Goal: Information Seeking & Learning: Understand process/instructions

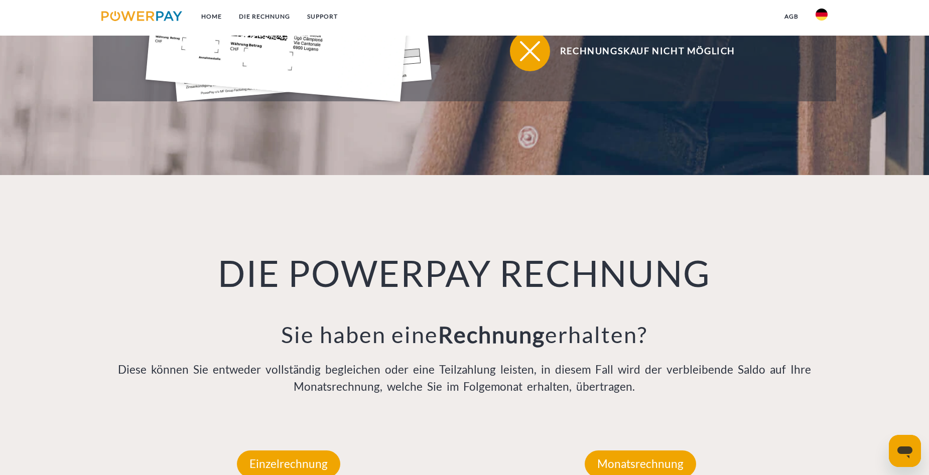
scroll to position [753, 0]
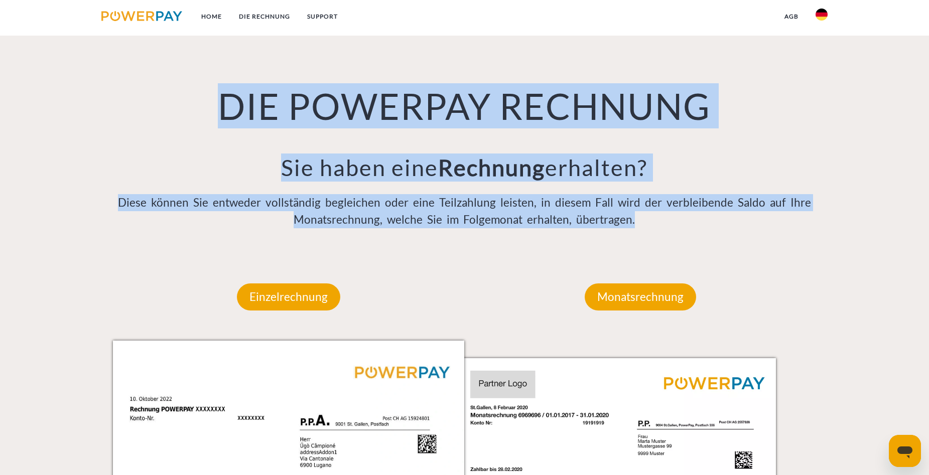
drag, startPoint x: 200, startPoint y: 90, endPoint x: 643, endPoint y: 217, distance: 460.7
click at [643, 217] on div "DIE POWERPAY RECHNUNG Sie haben eine Rechnung erhalten? Diese können Sie entwed…" at bounding box center [464, 130] width 719 height 245
click at [708, 164] on h3 "Sie haben eine Rechnung erhalten?" at bounding box center [464, 168] width 703 height 28
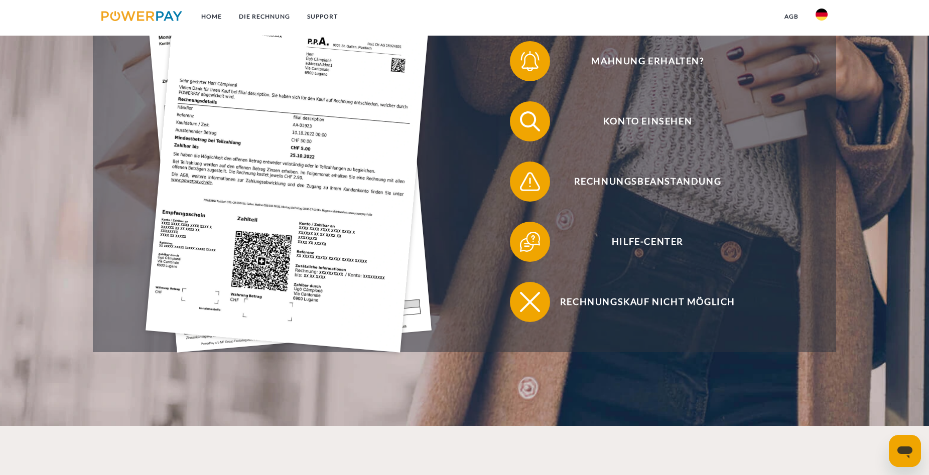
scroll to position [167, 0]
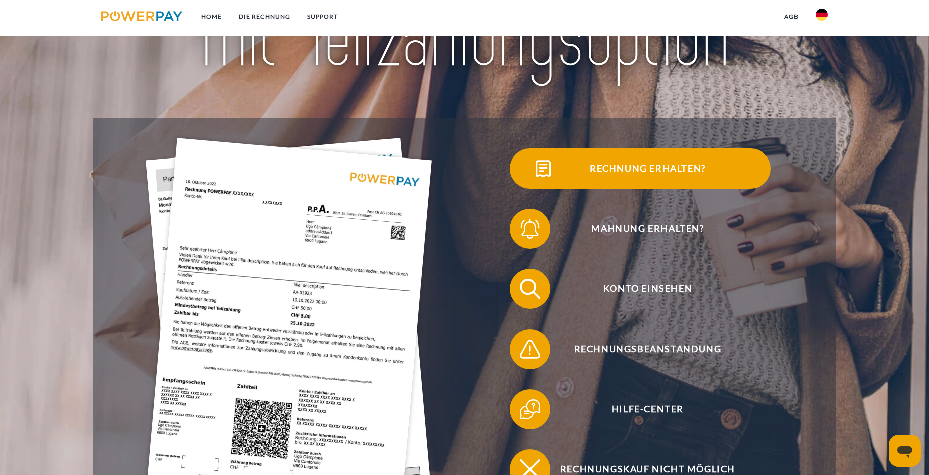
click at [674, 164] on span "Rechnung erhalten?" at bounding box center [647, 168] width 246 height 40
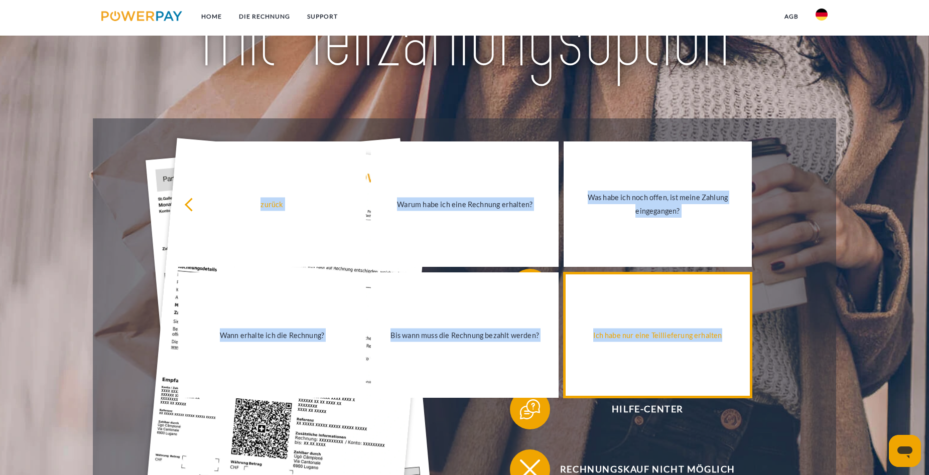
drag, startPoint x: 217, startPoint y: 173, endPoint x: 734, endPoint y: 354, distance: 548.2
click at [734, 354] on div "zurück Warum habe ich eine Rechnung erhalten? Was habe ich noch offen, ist mein…" at bounding box center [464, 269] width 594 height 262
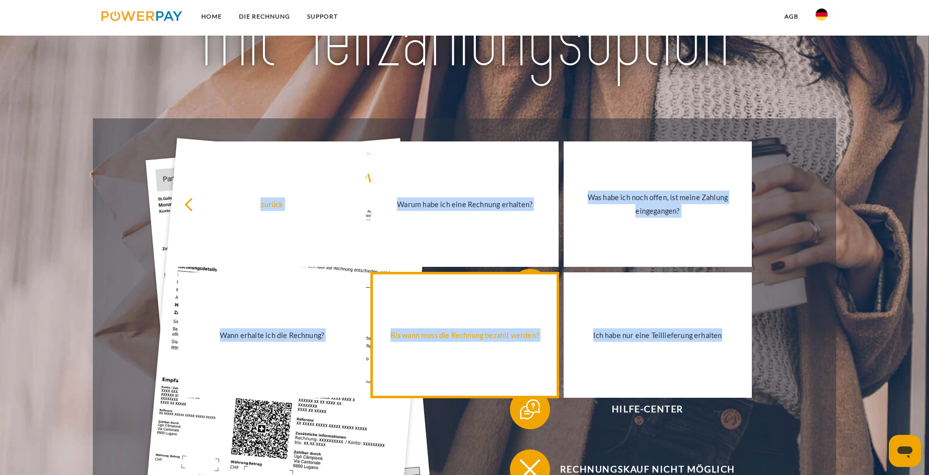
click at [469, 335] on div "Bis wann muss die Rechnung bezahlt werden?" at bounding box center [465, 336] width 176 height 14
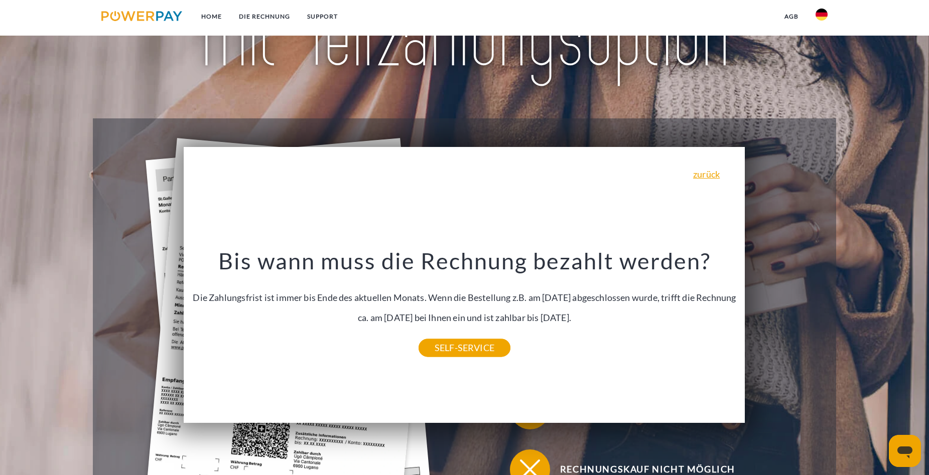
drag, startPoint x: 221, startPoint y: 262, endPoint x: 616, endPoint y: 321, distance: 399.2
click at [616, 321] on div "Bis wann muss die Rechnung bezahlt werden? Die Zahlungsfrist ist immer bis Ende…" at bounding box center [464, 297] width 543 height 101
click at [711, 178] on link "zurück" at bounding box center [706, 174] width 27 height 9
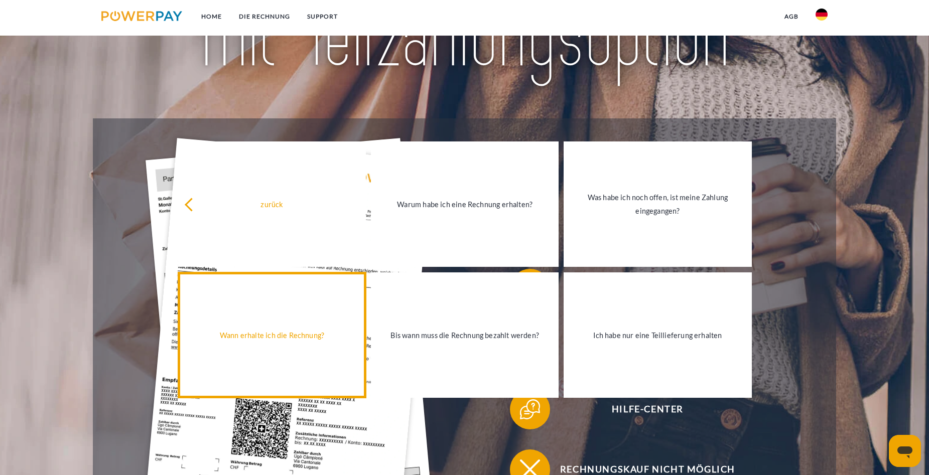
click at [311, 335] on div "Wann erhalte ich die Rechnung?" at bounding box center [272, 336] width 176 height 14
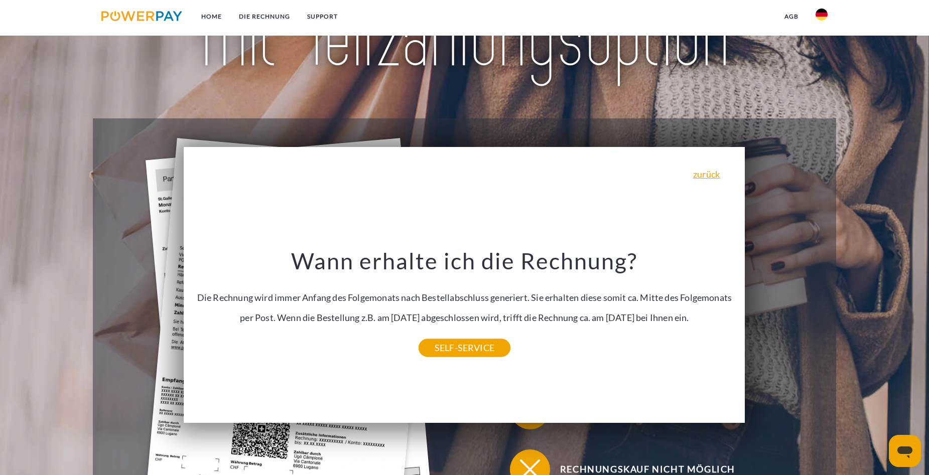
drag, startPoint x: 285, startPoint y: 255, endPoint x: 718, endPoint y: 327, distance: 438.3
click at [718, 327] on div "Wann erhalte ich die Rechnung? Die Rechnung wird immer Anfang des Folgemonats n…" at bounding box center [464, 297] width 543 height 101
click at [655, 210] on div "zurück Warum habe ich eine Rechnung erhalten? POWERPAY ist der Rechnungsherstel…" at bounding box center [464, 285] width 561 height 276
click at [718, 179] on link "zurück" at bounding box center [706, 174] width 27 height 9
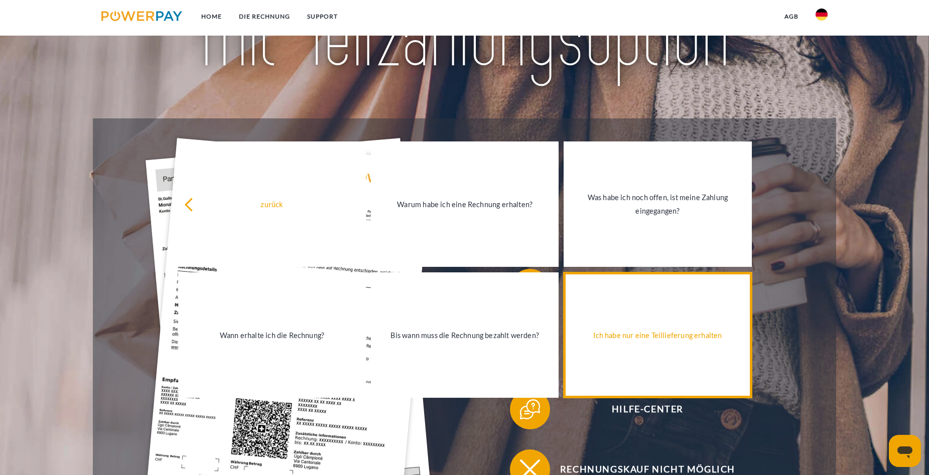
click at [619, 323] on link "Ich habe nur eine Teillieferung erhalten" at bounding box center [657, 334] width 188 height 125
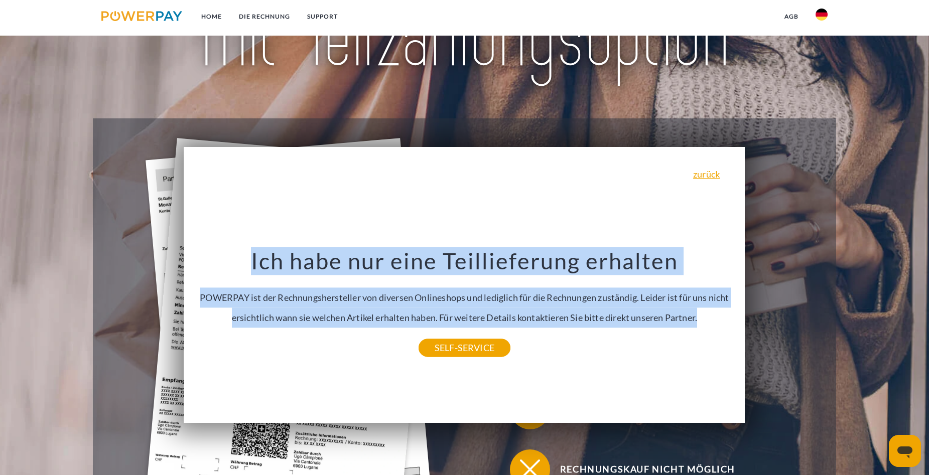
drag, startPoint x: 271, startPoint y: 254, endPoint x: 700, endPoint y: 324, distance: 434.6
click at [700, 324] on div "Ich habe nur eine Teillieferung erhalten POWERPAY ist der Rechnungshersteller v…" at bounding box center [464, 297] width 543 height 101
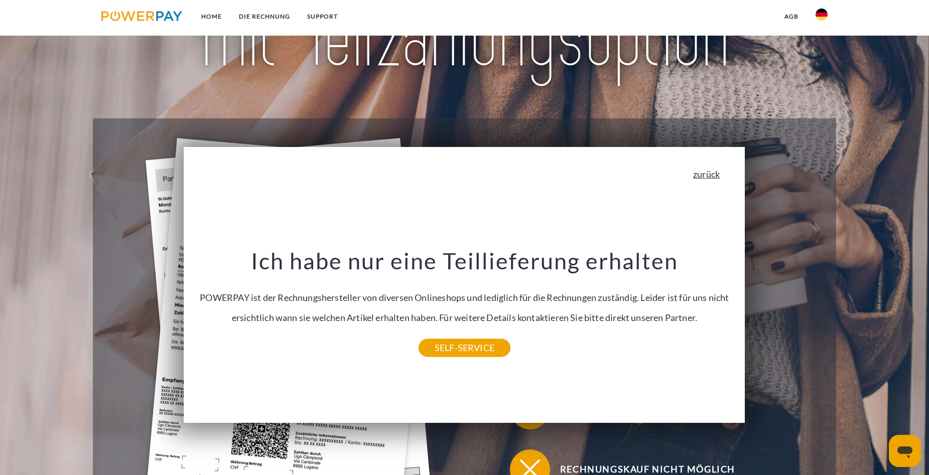
click at [708, 176] on link "zurück" at bounding box center [706, 174] width 27 height 9
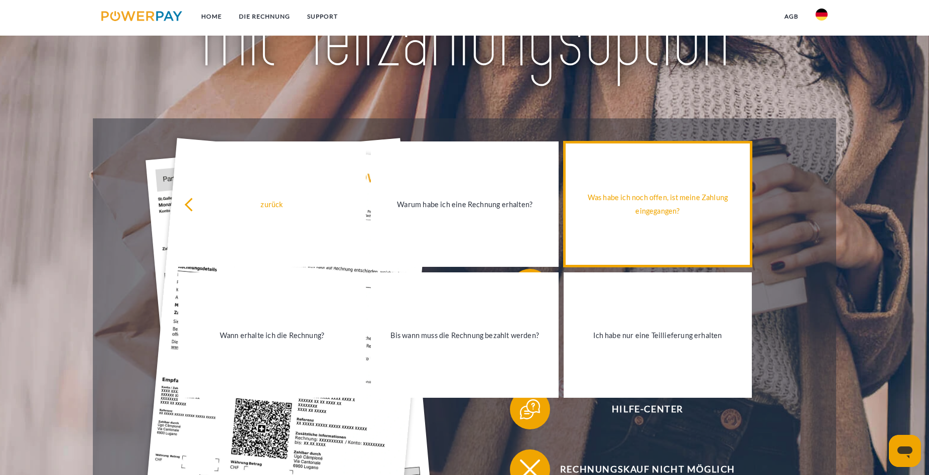
click at [651, 206] on div "Was habe ich noch offen, ist meine Zahlung eingegangen?" at bounding box center [657, 204] width 176 height 27
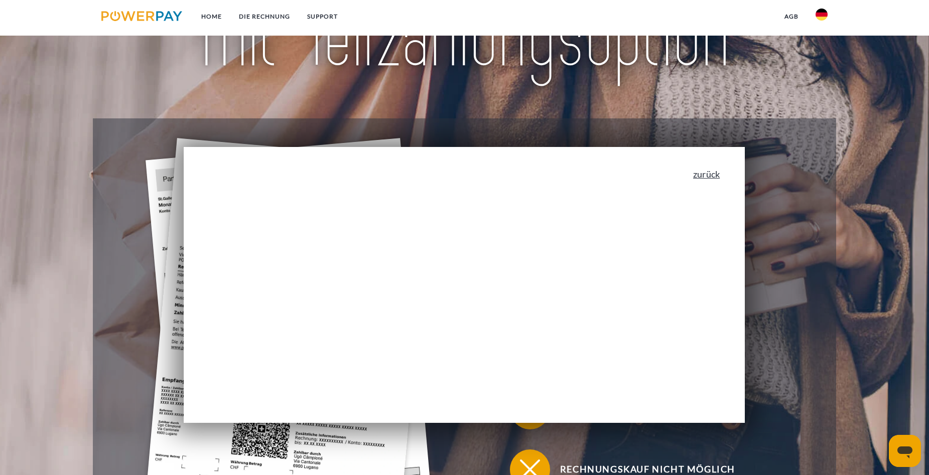
click at [702, 172] on link "zurück" at bounding box center [706, 174] width 27 height 9
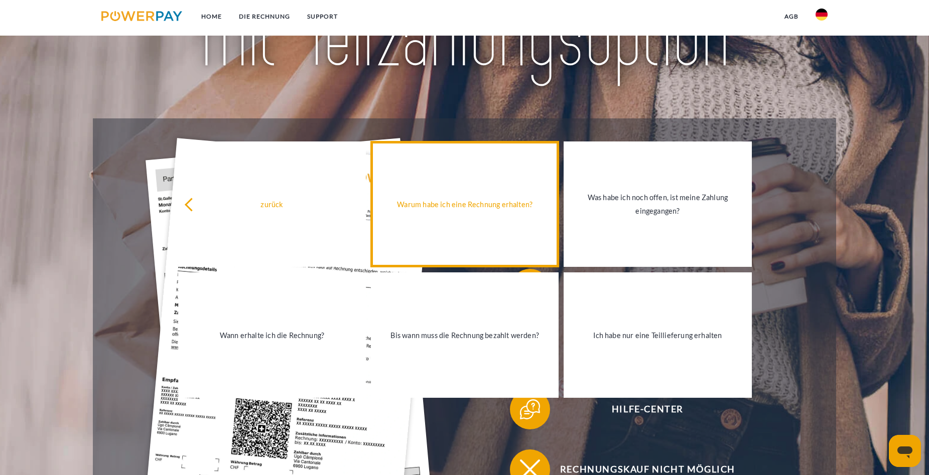
click at [487, 215] on link "Warum habe ich eine Rechnung erhalten?" at bounding box center [465, 203] width 188 height 125
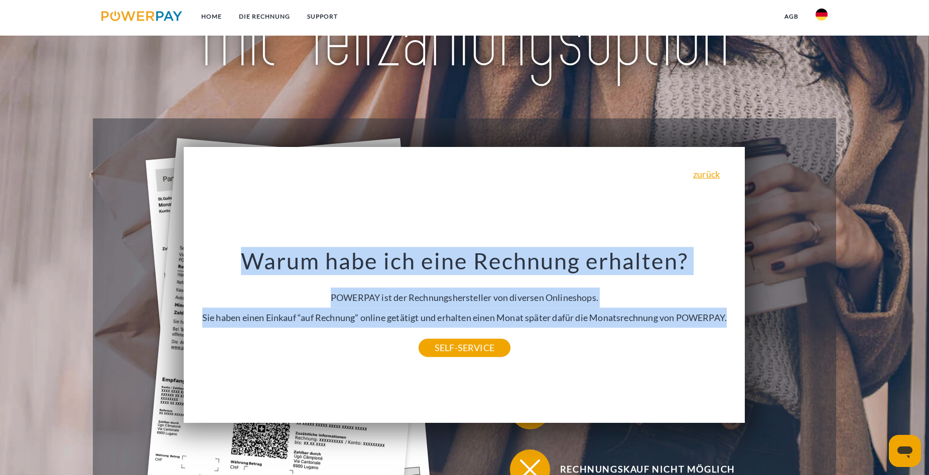
drag, startPoint x: 226, startPoint y: 251, endPoint x: 731, endPoint y: 328, distance: 510.9
click at [731, 328] on div "Warum habe ich eine Rechnung erhalten? POWERPAY ist der Rechnungshersteller von…" at bounding box center [464, 297] width 543 height 101
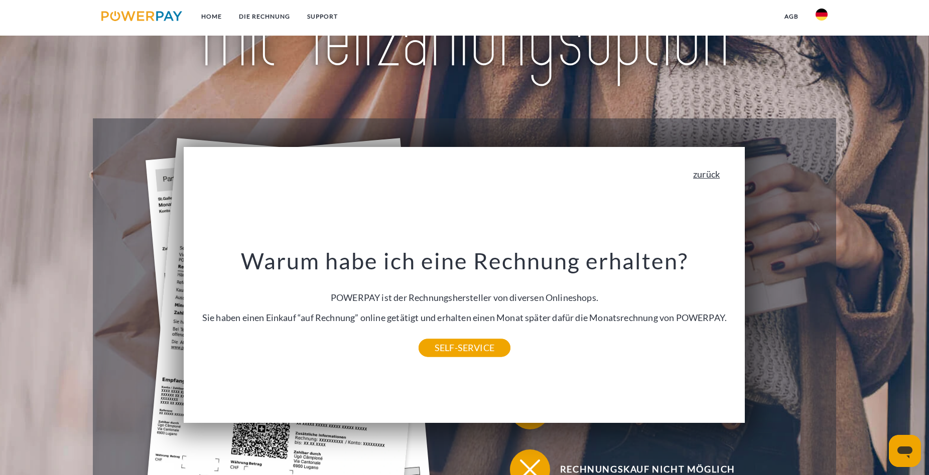
click at [715, 177] on link "zurück" at bounding box center [706, 174] width 27 height 9
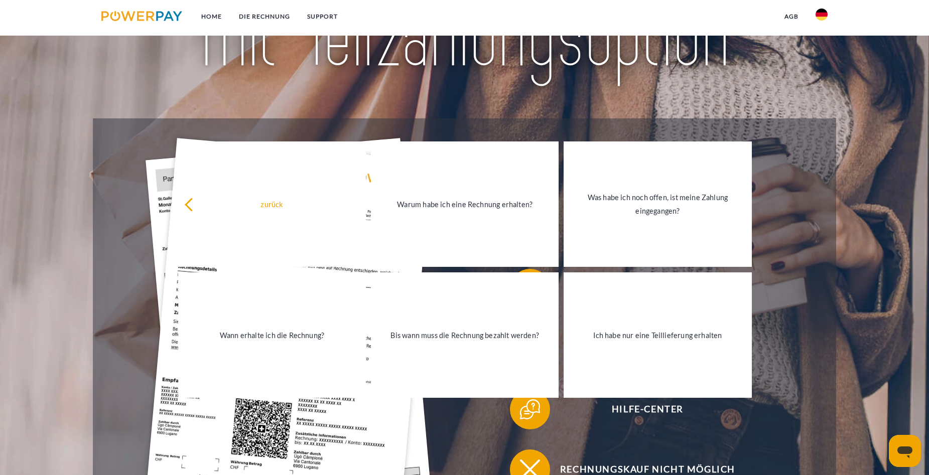
click at [815, 228] on div "Mahnung erhalten?" at bounding box center [639, 229] width 351 height 60
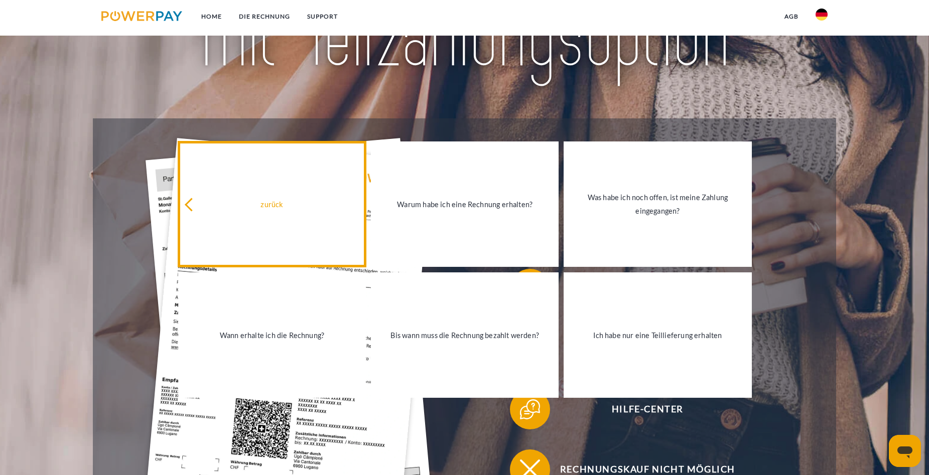
drag, startPoint x: 298, startPoint y: 217, endPoint x: 292, endPoint y: 215, distance: 6.7
click at [295, 216] on link "zurück" at bounding box center [272, 203] width 188 height 125
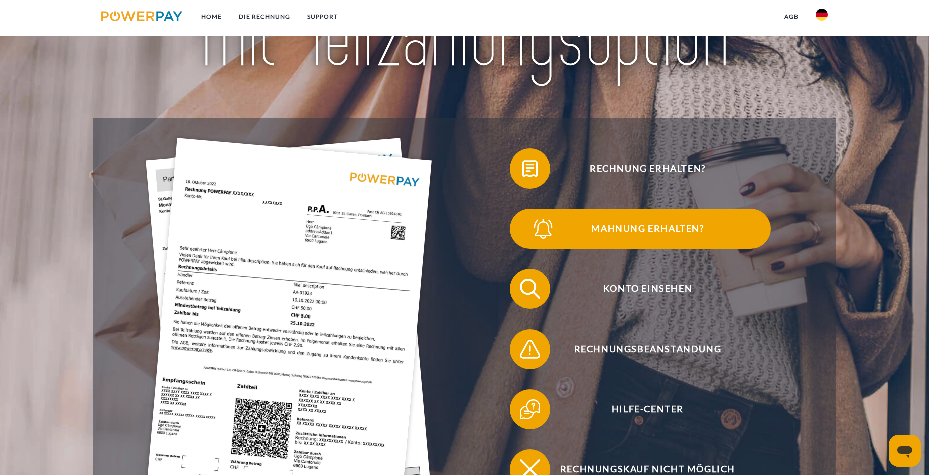
click at [637, 232] on span "Mahnung erhalten?" at bounding box center [647, 229] width 246 height 40
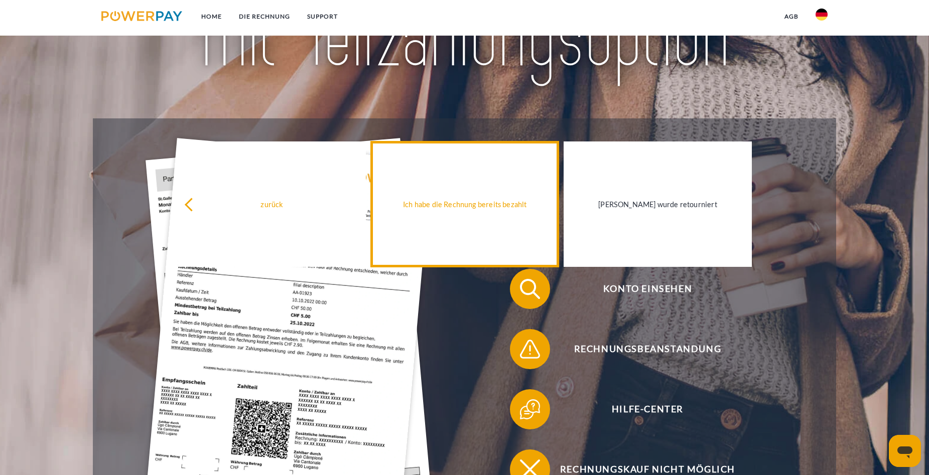
click at [434, 208] on div "Ich habe die Rechnung bereits bezahlt" at bounding box center [465, 204] width 176 height 14
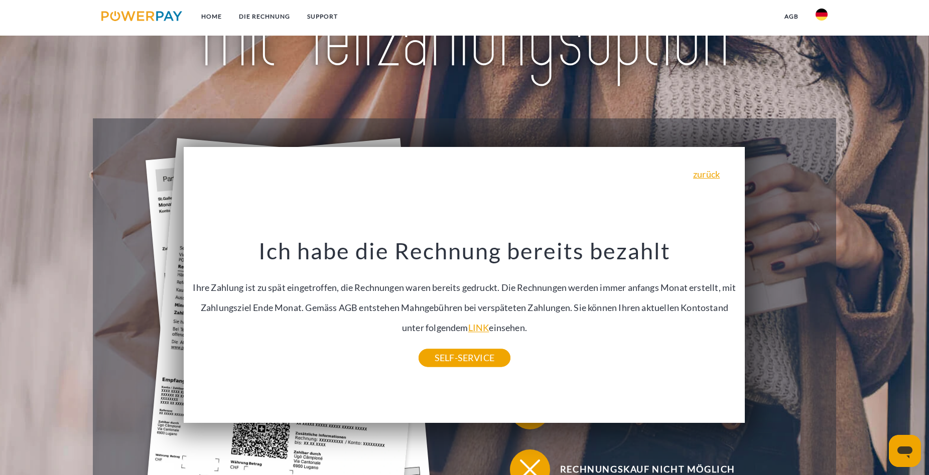
drag, startPoint x: 243, startPoint y: 241, endPoint x: 560, endPoint y: 332, distance: 329.3
click at [560, 332] on div "Ich habe die Rechnung bereits bezahlt Ihre Zahlung ist zu spät eingetroffen, di…" at bounding box center [464, 297] width 543 height 121
click at [716, 175] on link "zurück" at bounding box center [706, 174] width 27 height 9
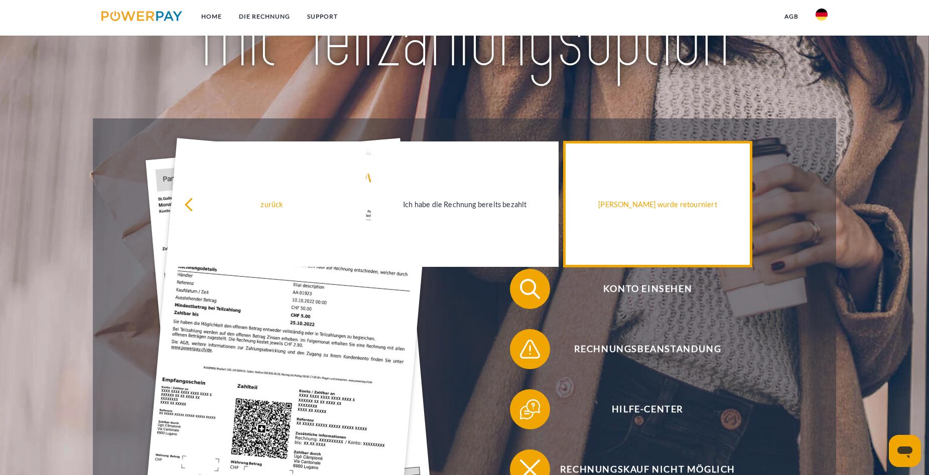
click at [661, 211] on div "[PERSON_NAME] wurde retourniert" at bounding box center [657, 204] width 176 height 14
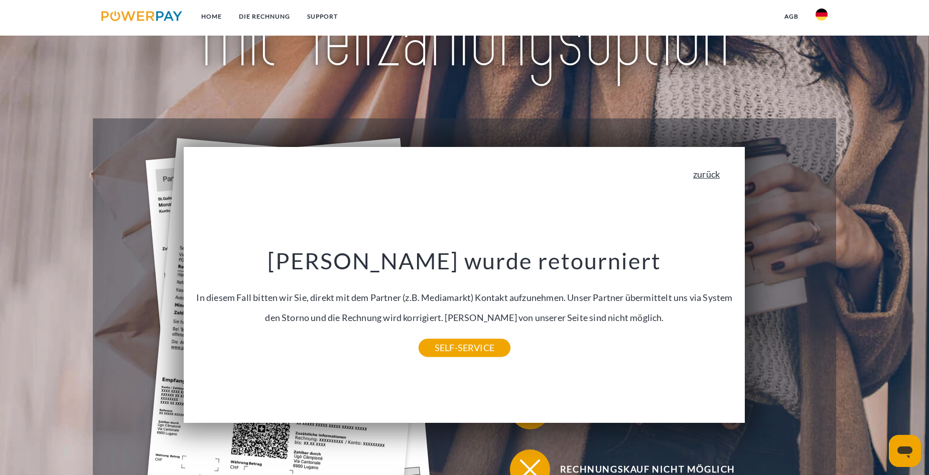
click at [715, 175] on link "zurück" at bounding box center [706, 174] width 27 height 9
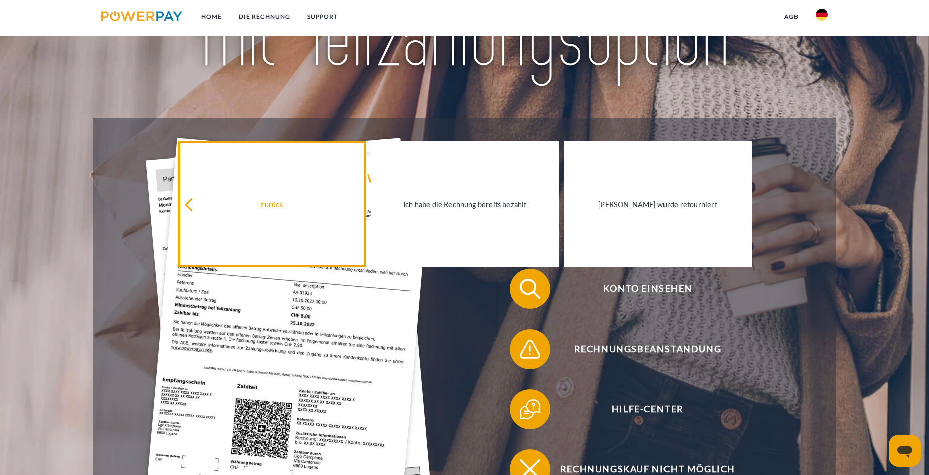
click at [273, 213] on link "zurück" at bounding box center [272, 203] width 188 height 125
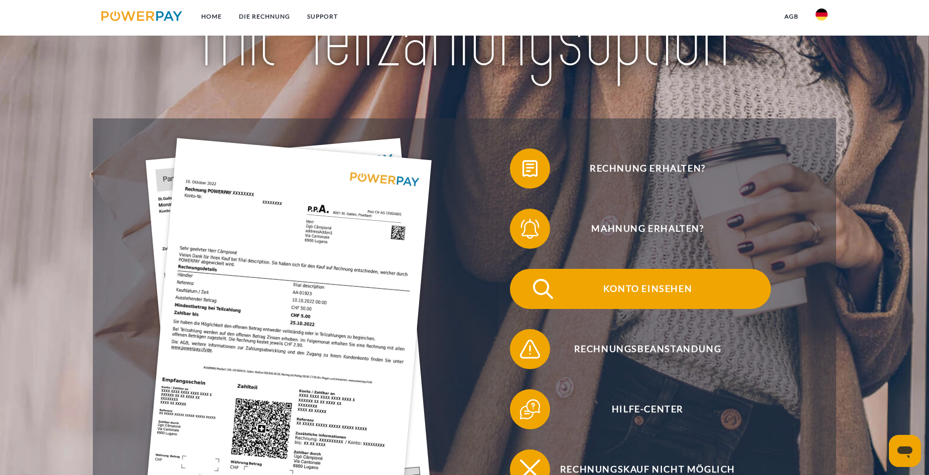
click at [659, 291] on span "Konto einsehen" at bounding box center [647, 289] width 246 height 40
